Goal: Go to known website: Access a specific website the user already knows

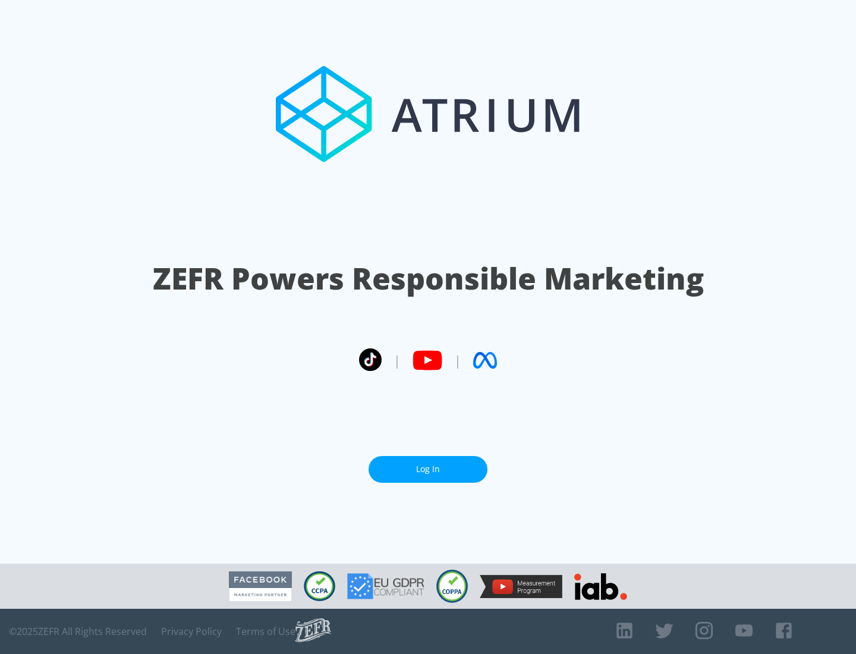
click at [428, 464] on link "Log In" at bounding box center [428, 469] width 119 height 27
